Goal: Register for event/course

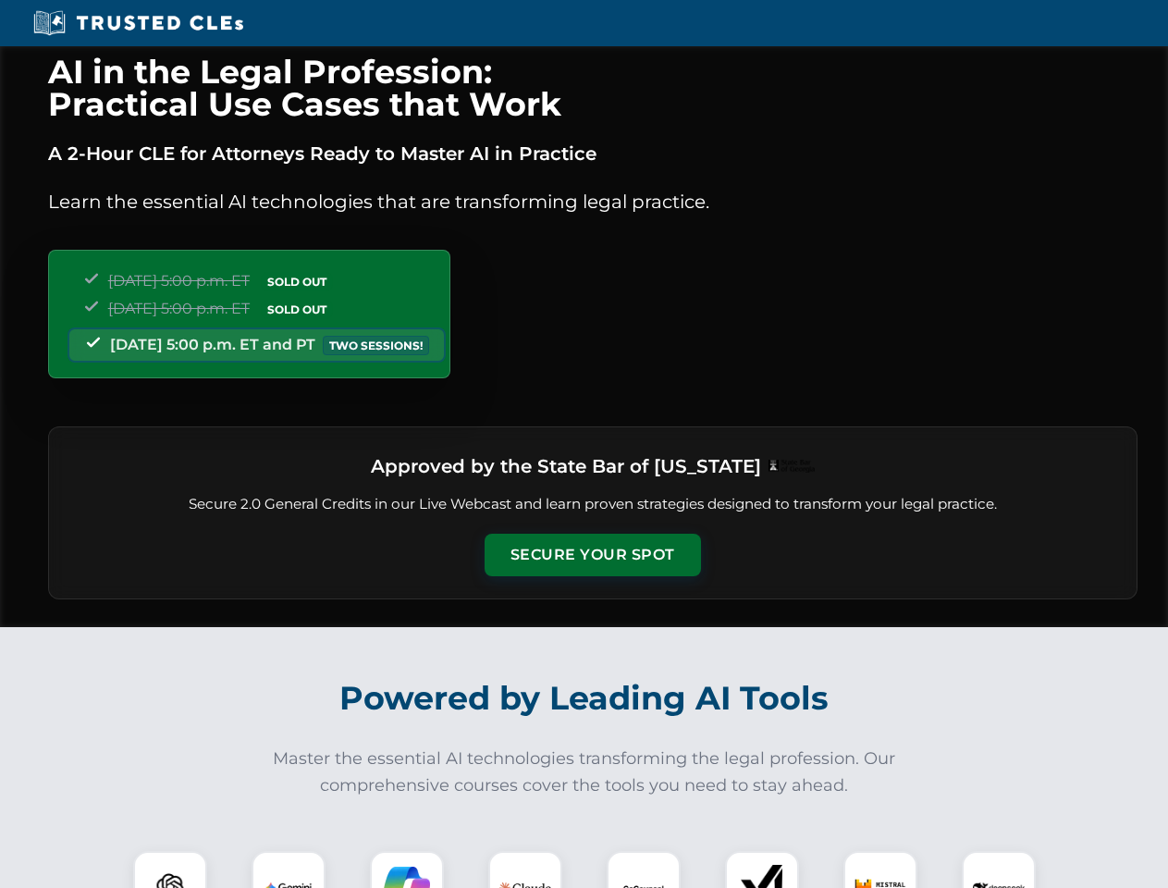
click at [592, 555] on button "Secure Your Spot" at bounding box center [593, 555] width 216 height 43
click at [170, 869] on img at bounding box center [170, 888] width 54 height 54
click at [289, 869] on img at bounding box center [288, 888] width 46 height 46
click at [407, 869] on img at bounding box center [407, 888] width 46 height 46
click at [525, 869] on img at bounding box center [525, 888] width 52 height 52
